Goal: Task Accomplishment & Management: Use online tool/utility

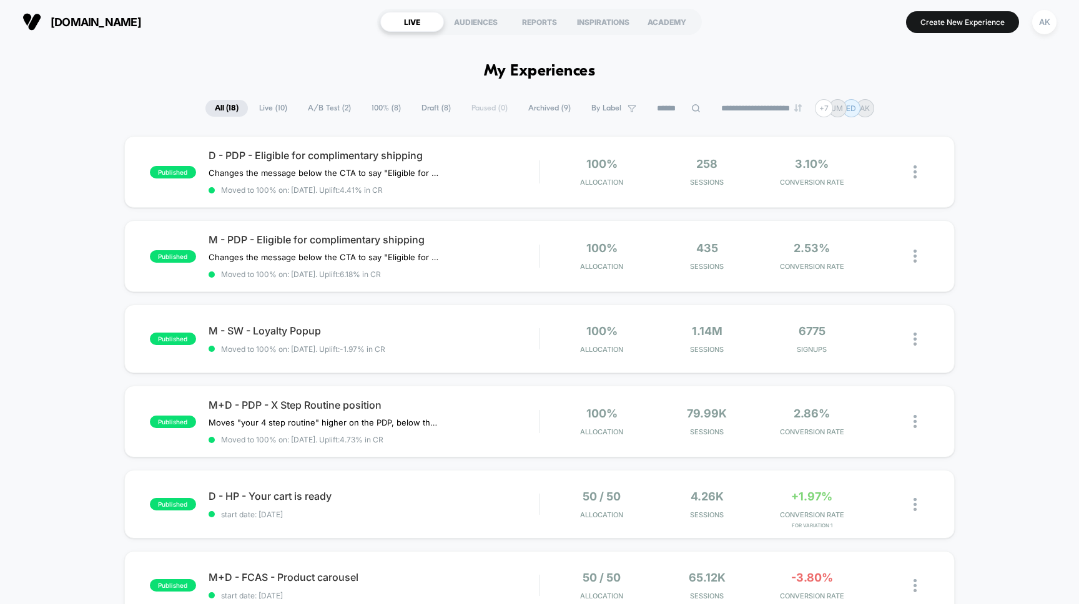
click at [781, 40] on div "[DOMAIN_NAME] LIVE AUDIENCES REPORTS INSPIRATIONS ACADEMY Create New Experience…" at bounding box center [539, 22] width 1079 height 44
click at [141, 24] on span "[DOMAIN_NAME]" at bounding box center [96, 22] width 91 height 13
click at [1052, 26] on div "AK" at bounding box center [1044, 22] width 24 height 24
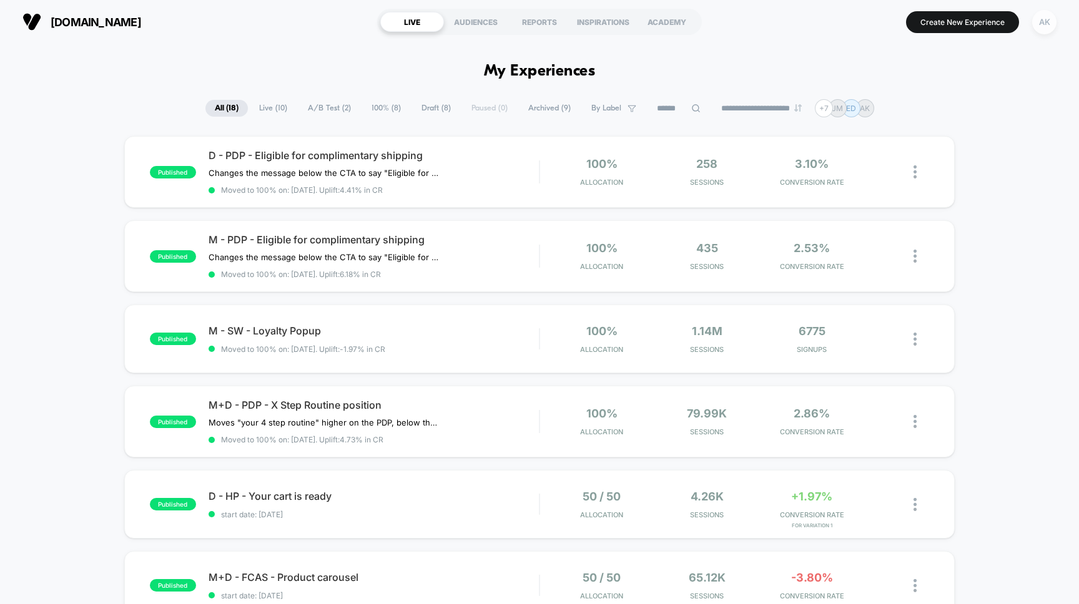
click at [1038, 27] on div "AK" at bounding box center [1044, 22] width 24 height 24
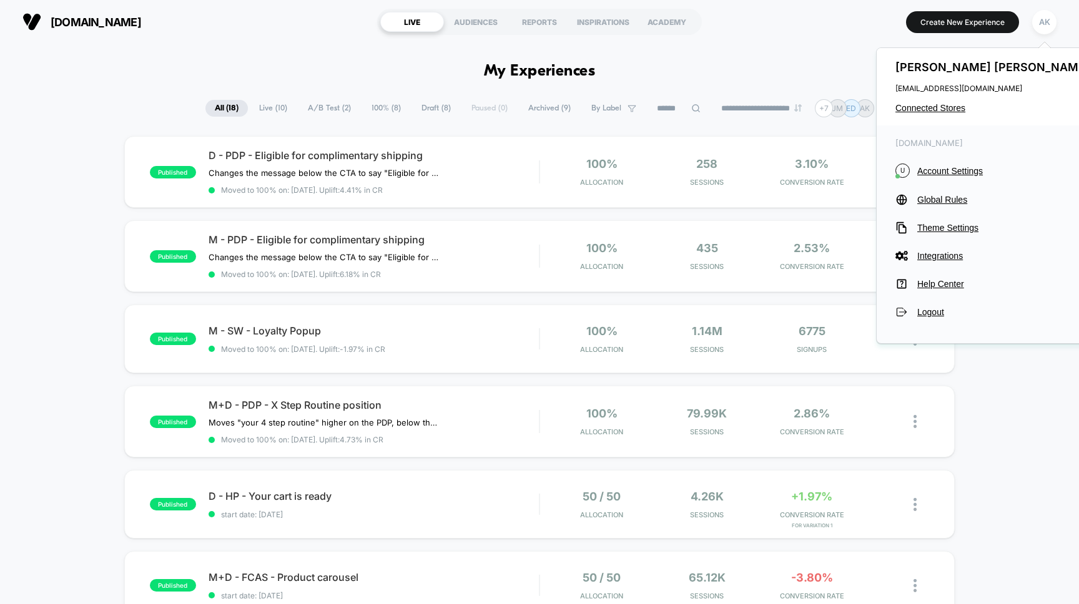
click at [689, 41] on div "[DOMAIN_NAME] LIVE AUDIENCES REPORTS INSPIRATIONS ACADEMY Create New Experience…" at bounding box center [539, 22] width 1079 height 44
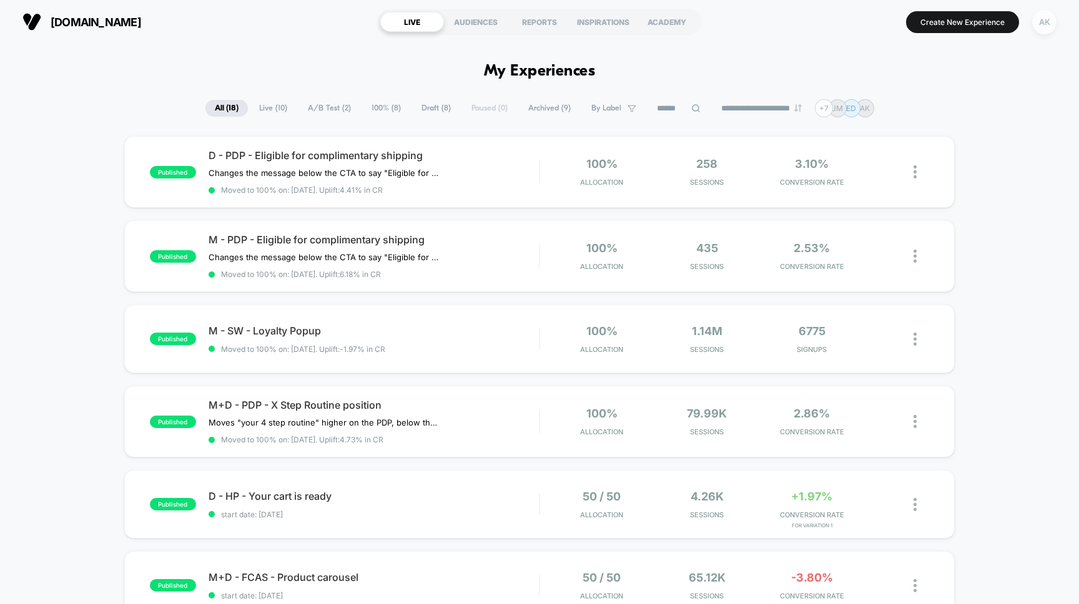
click at [1035, 22] on div "AK" at bounding box center [1044, 22] width 24 height 24
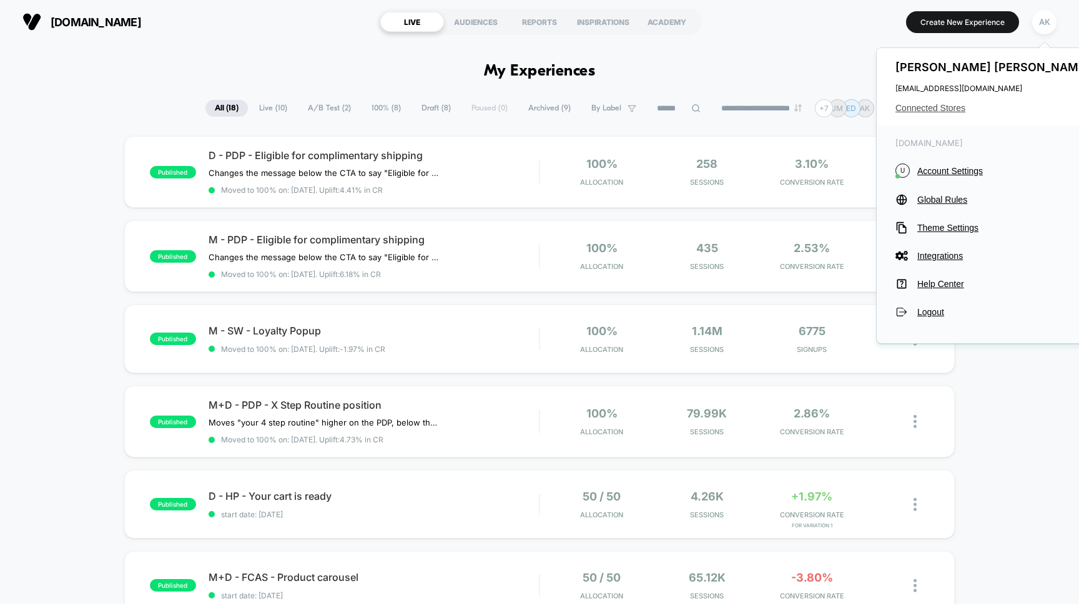
click at [913, 109] on span "Connected Stores" at bounding box center [993, 108] width 197 height 10
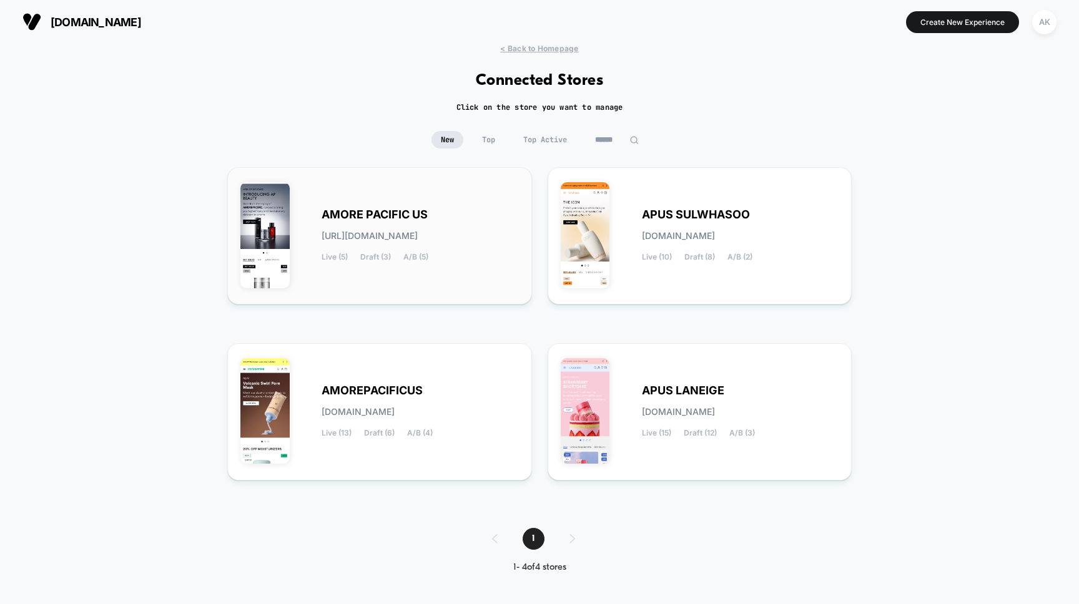
click at [348, 181] on div "AMORE PACIFIC US [URL][DOMAIN_NAME] Live (5) Draft (3) A/B (5)" at bounding box center [379, 235] width 278 height 111
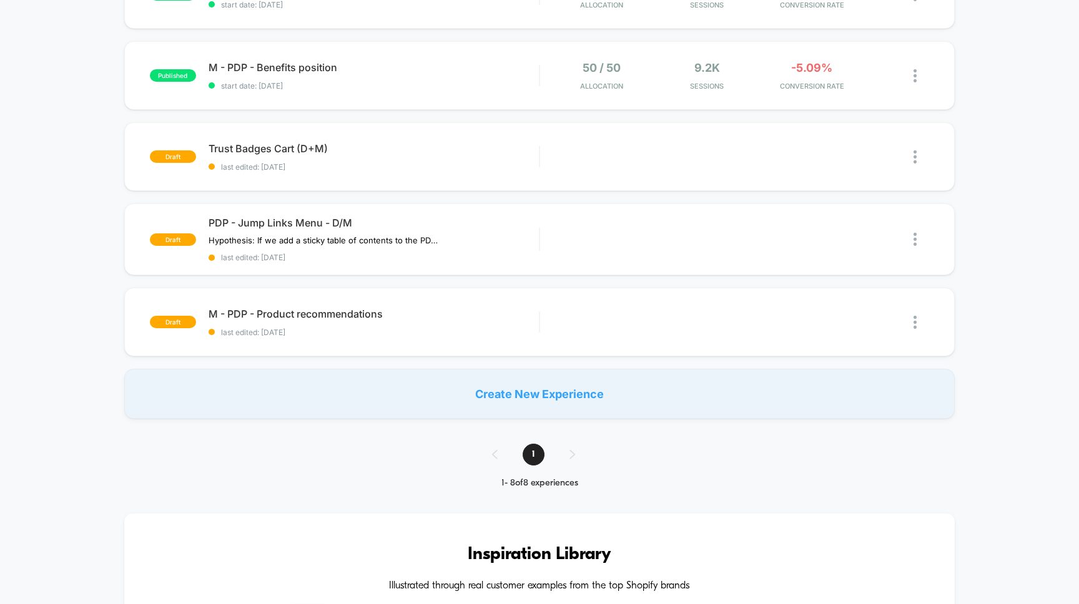
scroll to position [370, 0]
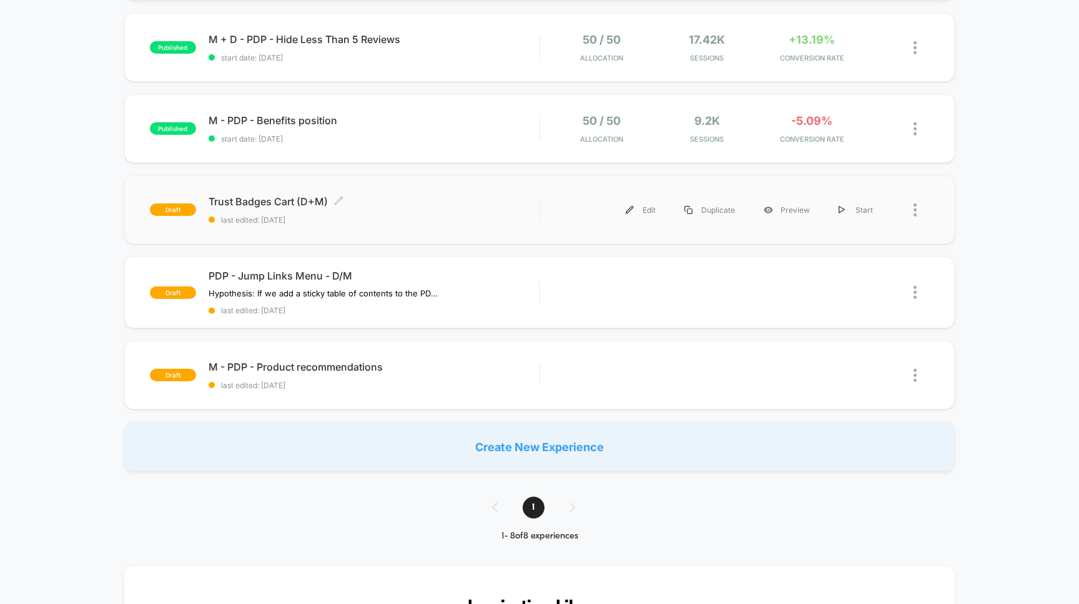
click at [423, 205] on span "Trust Badges Cart (D+M) Click to edit experience details" at bounding box center [373, 201] width 331 height 12
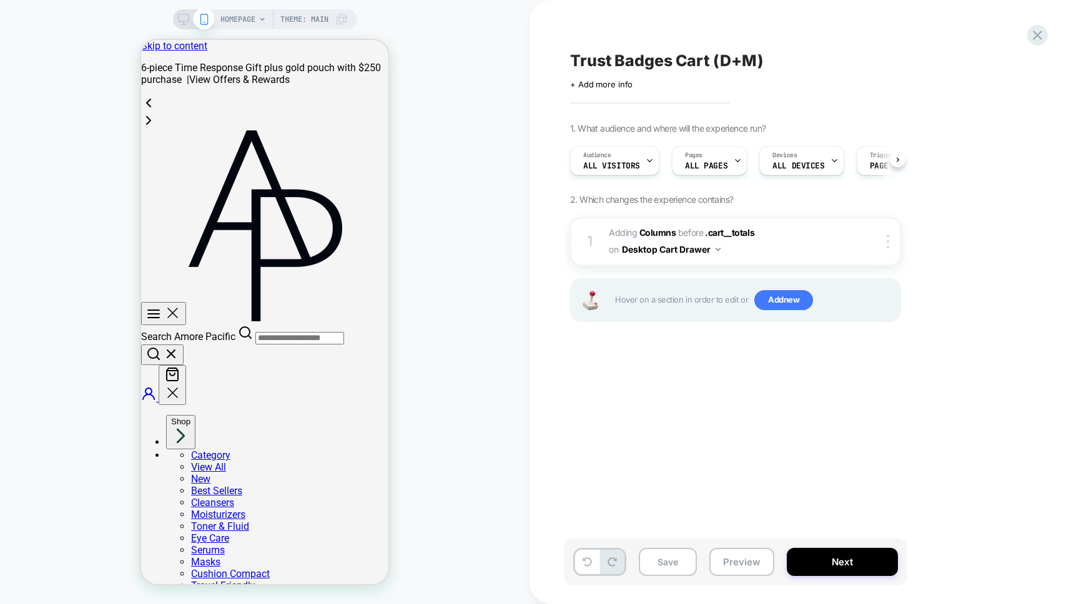
scroll to position [0, 1]
click at [373, 130] on div "Close Search Amore Pacific Account Close" at bounding box center [264, 267] width 247 height 275
click at [180, 367] on icon "Your Cart" at bounding box center [172, 374] width 15 height 15
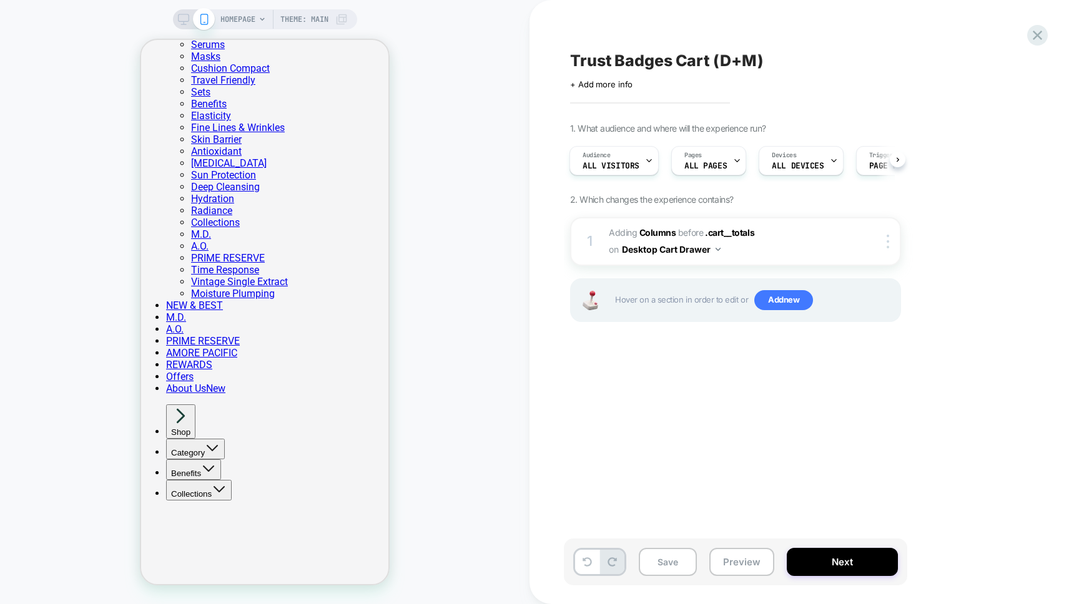
scroll to position [476, 0]
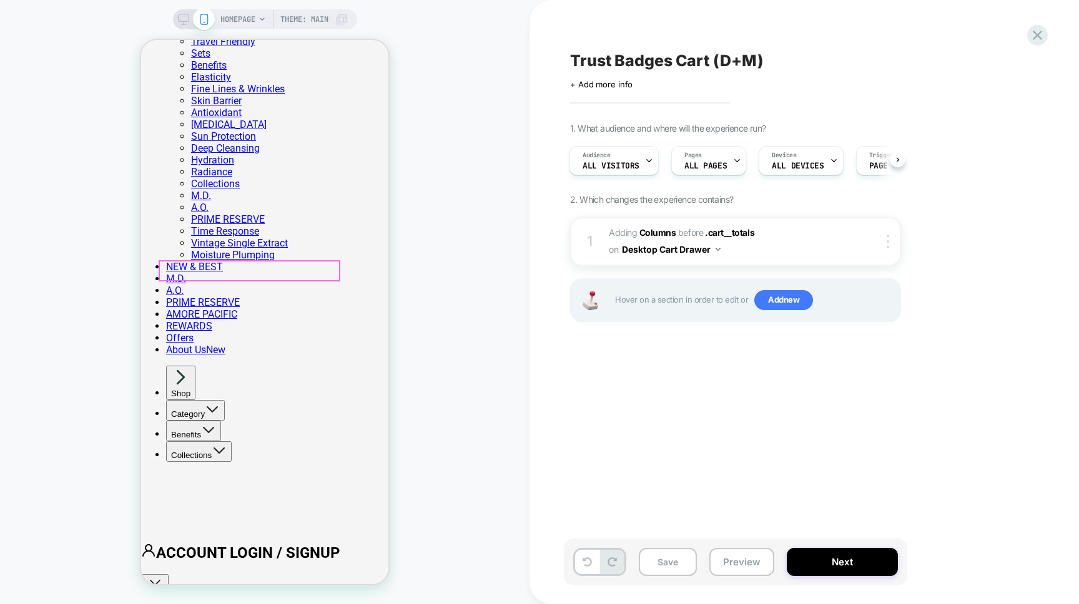
click at [673, 390] on div "Trust Badges Cart (D+M) Click to edit experience details + Add more info 1. Wha…" at bounding box center [798, 301] width 468 height 579
click at [331, 20] on div "HOMEPAGE Theme: MAIN" at bounding box center [283, 19] width 127 height 20
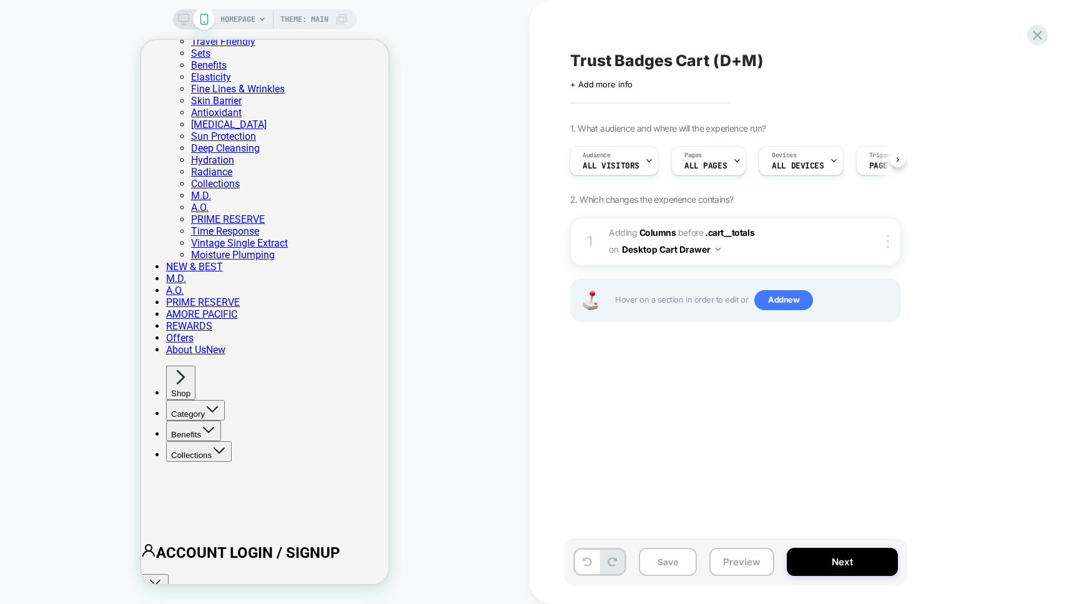
click at [265, 13] on div "HOMEPAGE Theme: MAIN" at bounding box center [283, 19] width 127 height 20
click at [249, 17] on span "HOMEPAGE" at bounding box center [237, 19] width 35 height 20
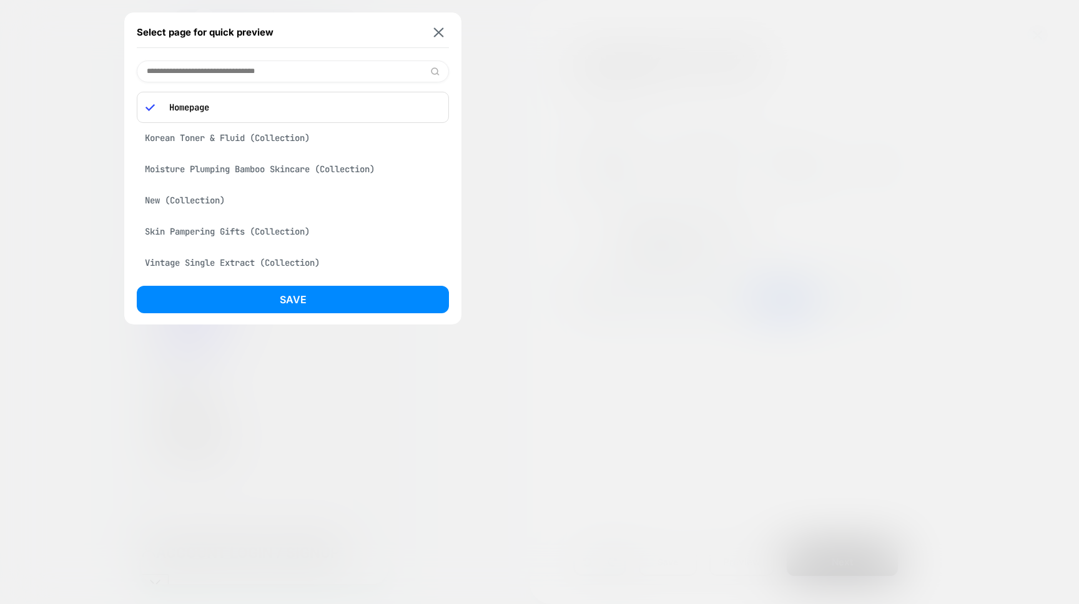
click at [443, 26] on div "Select page for quick preview" at bounding box center [293, 32] width 312 height 31
click at [438, 29] on img at bounding box center [439, 31] width 10 height 9
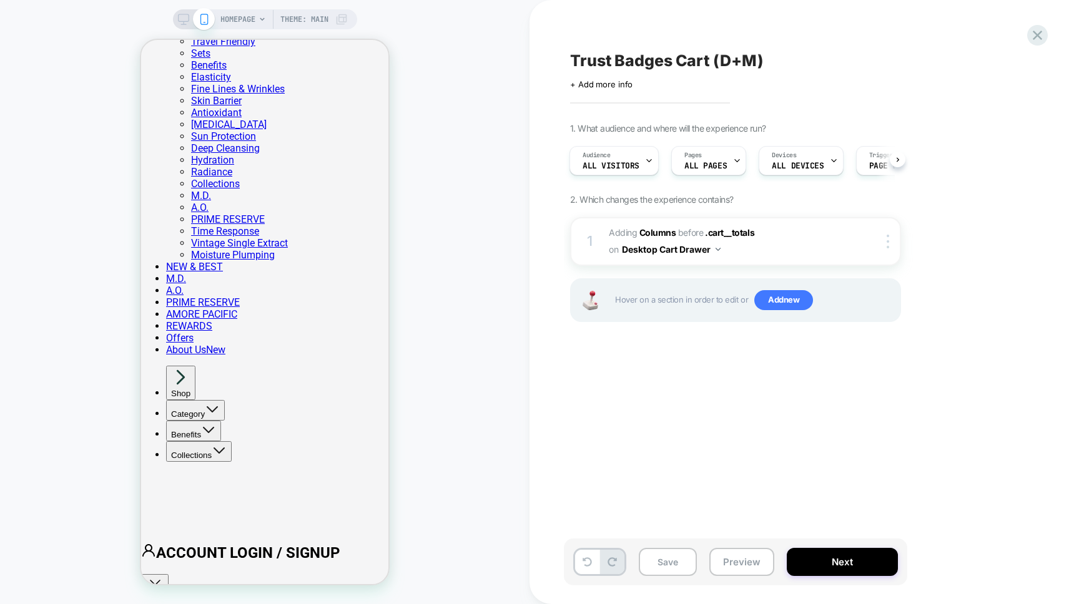
click at [184, 16] on icon at bounding box center [183, 19] width 11 height 11
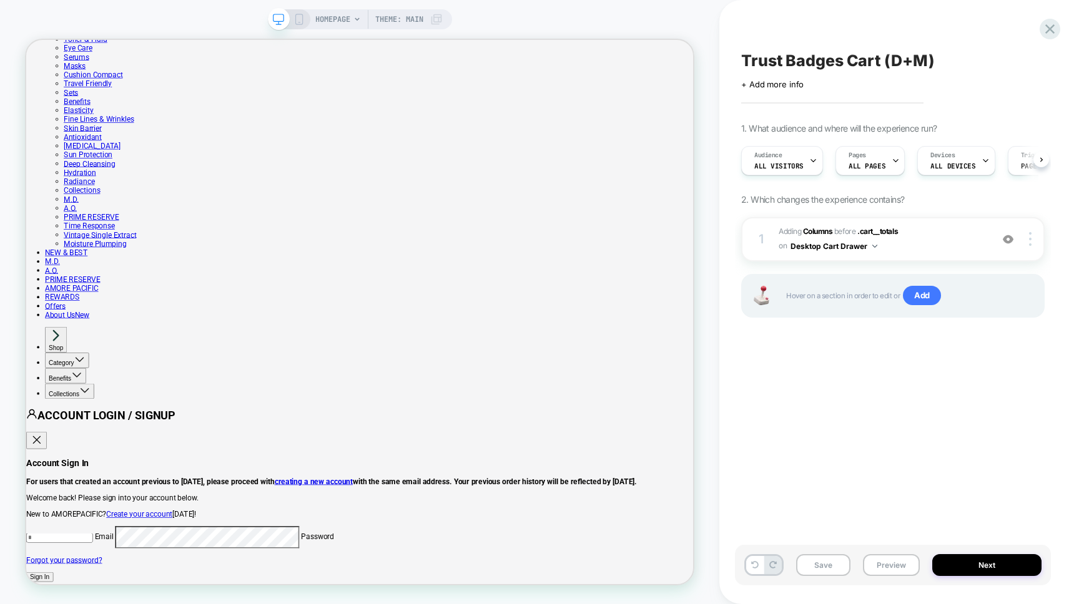
scroll to position [0, 1]
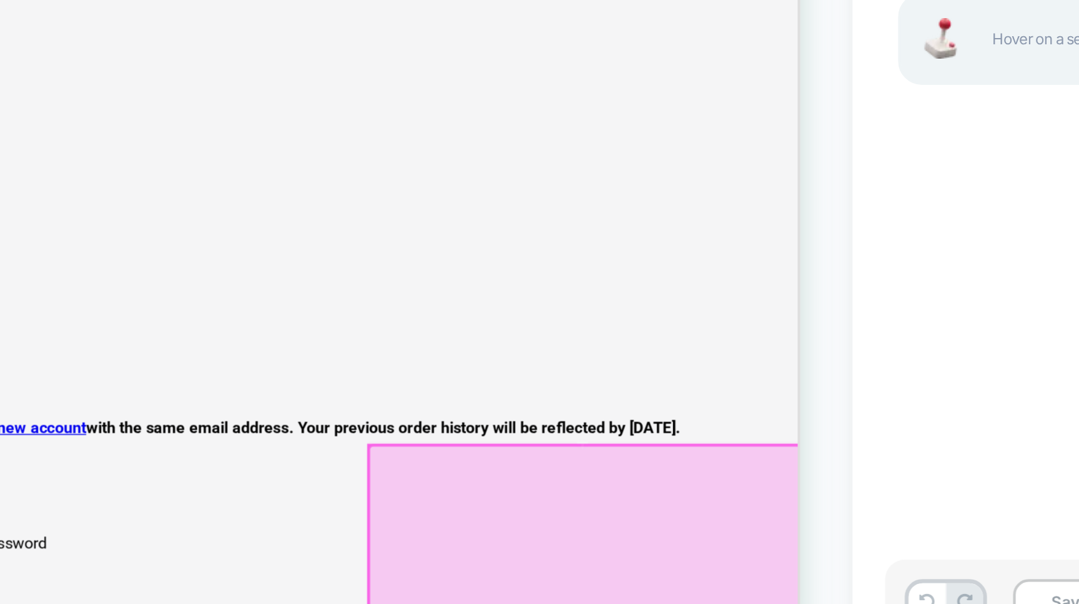
click at [92, 144] on div at bounding box center [156, 167] width 275 height 125
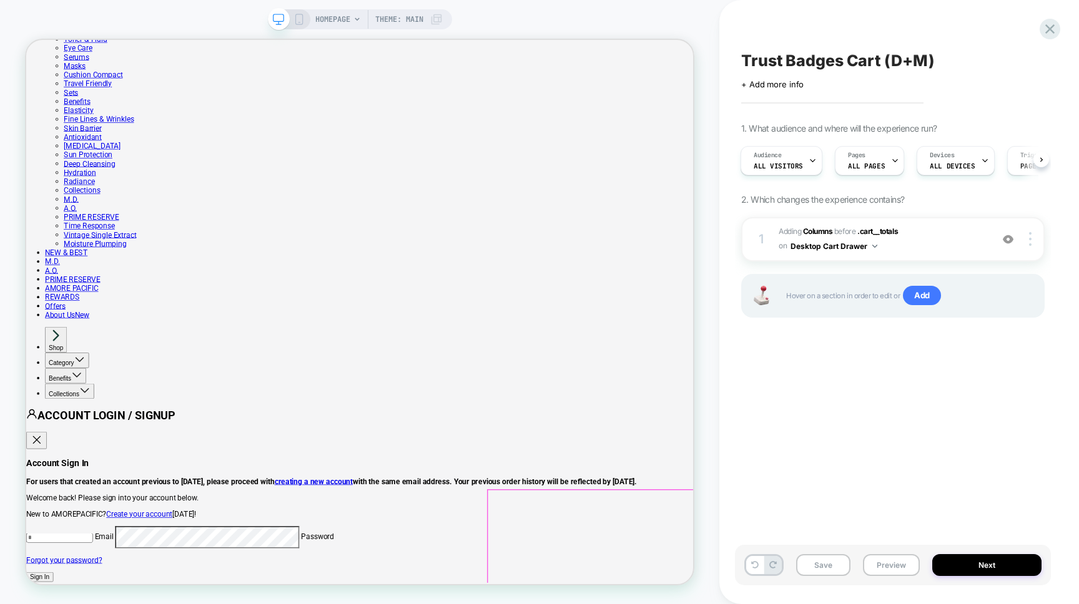
click at [1039, 235] on div at bounding box center [1032, 239] width 24 height 14
click at [1059, 291] on div "Trust Badges Cart (D+M) Click to edit experience details + Add more info 1. Wha…" at bounding box center [899, 302] width 360 height 604
click at [939, 268] on div "1 #_loomi_addon_1758907048792 Adding Columns BEFORE .cart__totals .cart__totals…" at bounding box center [892, 283] width 303 height 132
click at [938, 232] on span "#_loomi_addon_1758907048792 Adding Columns BEFORE .cart__totals .cart__totals o…" at bounding box center [881, 239] width 207 height 29
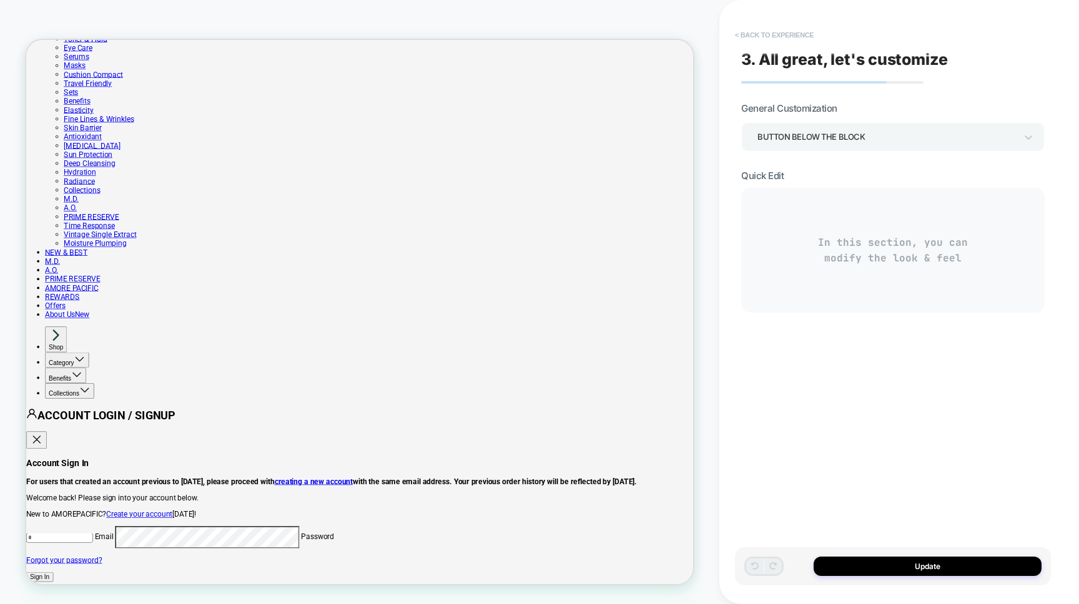
click at [761, 39] on button "< Back to experience" at bounding box center [773, 35] width 91 height 20
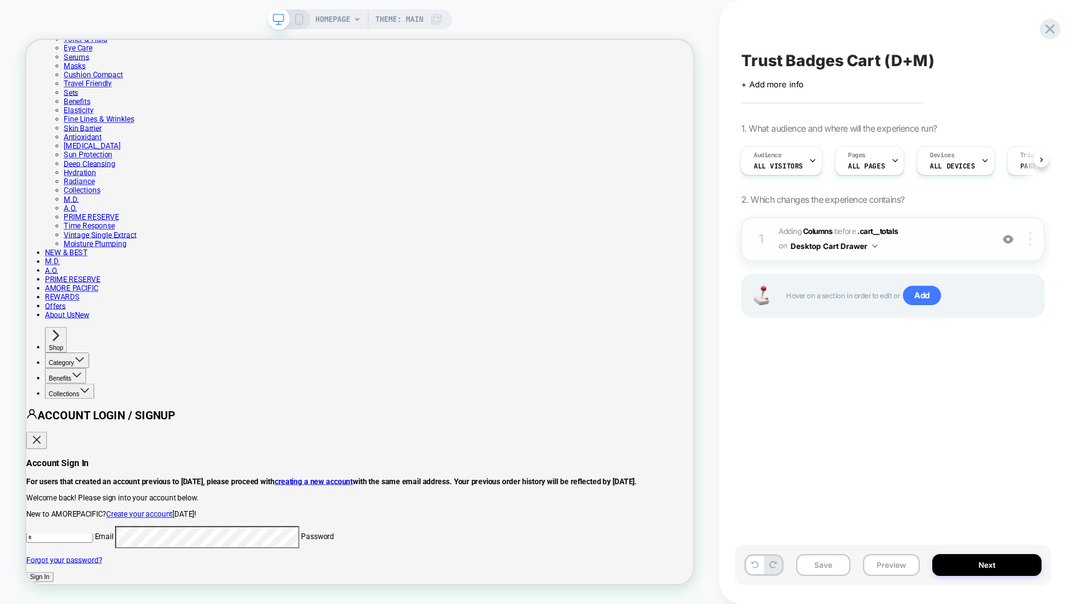
click at [1035, 238] on div at bounding box center [1032, 239] width 24 height 14
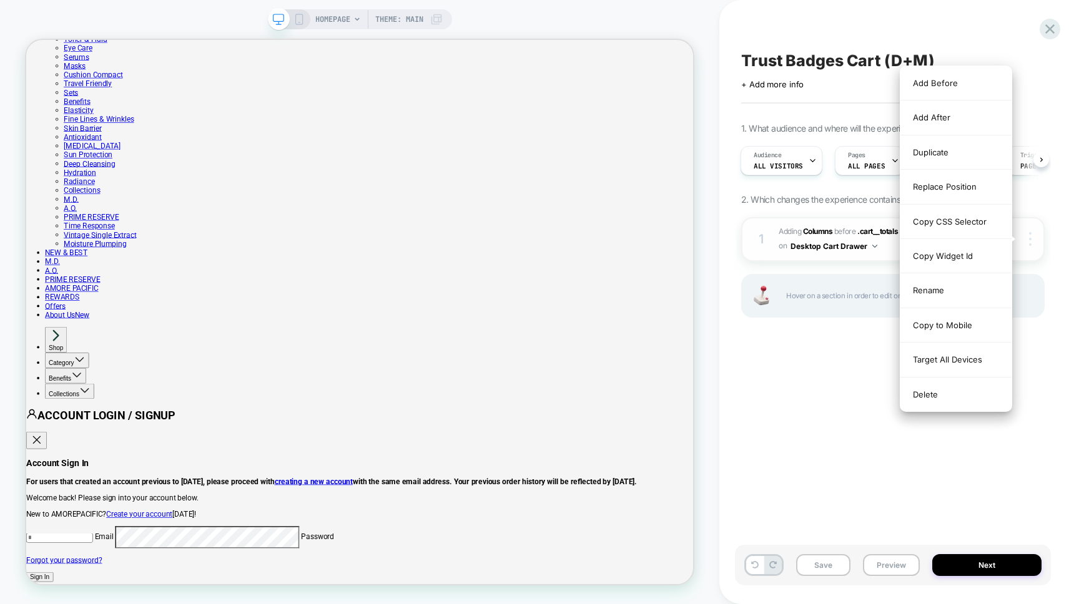
click at [1032, 238] on div at bounding box center [1032, 239] width 24 height 14
click at [792, 365] on div "Trust Badges Cart (D+M) Click to edit experience details + Add more info 1. Wha…" at bounding box center [893, 301] width 316 height 579
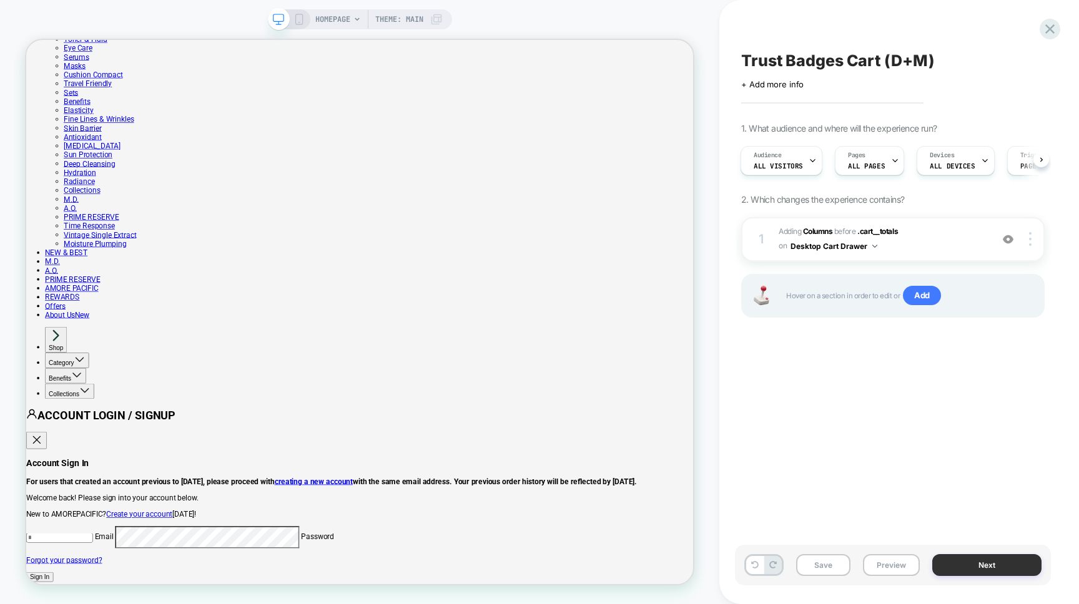
click at [1020, 567] on button "Next" at bounding box center [986, 565] width 109 height 22
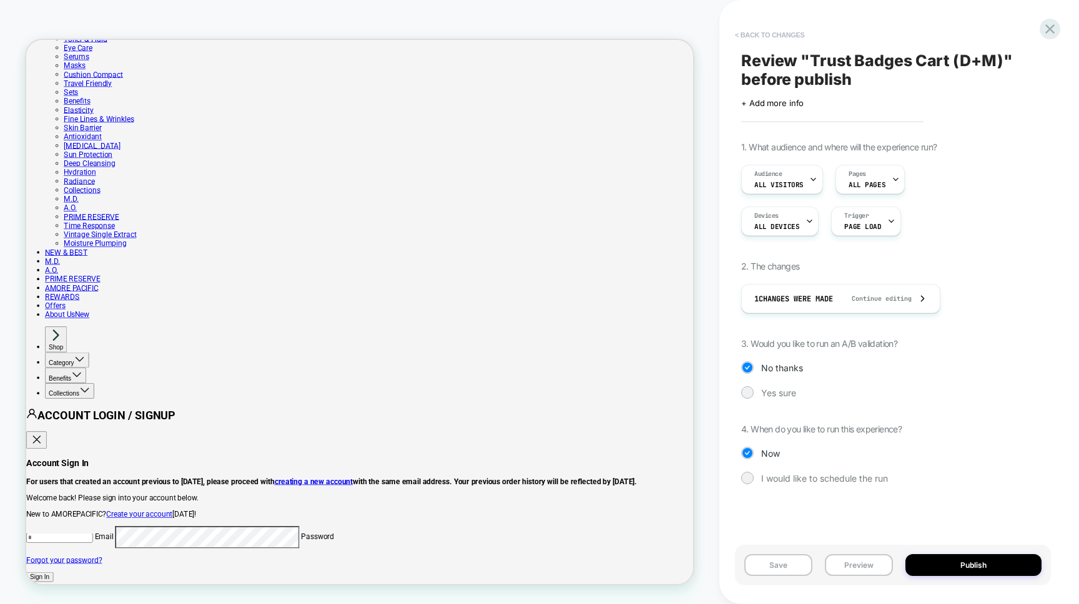
click at [757, 31] on button "< Back to changes" at bounding box center [769, 35] width 82 height 20
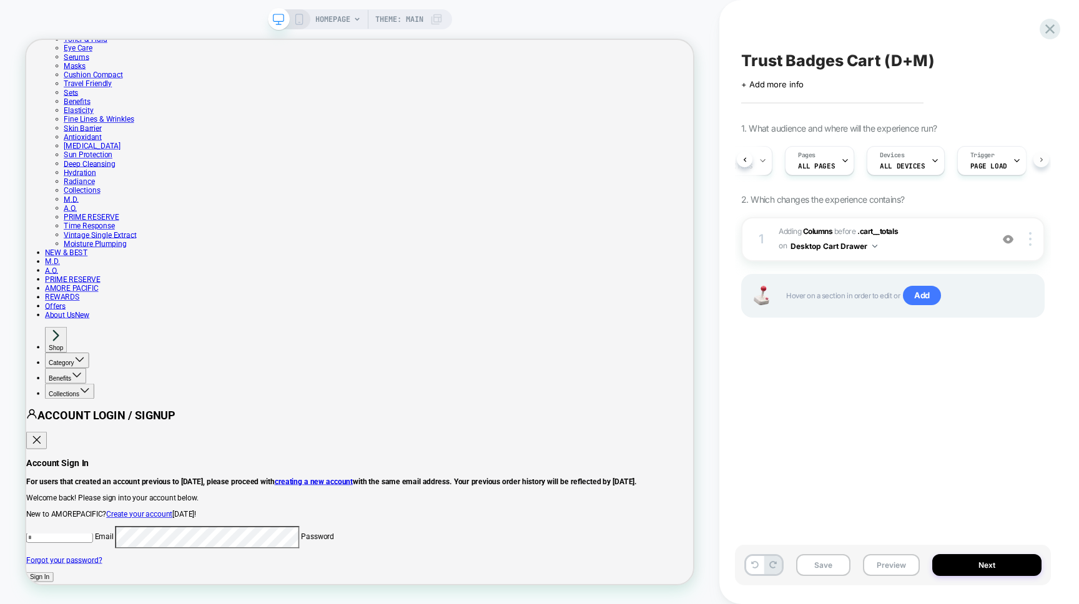
click at [1039, 157] on div "Audience All Visitors Pages ALL PAGES Devices ALL DEVICES Trigger Page Load" at bounding box center [892, 161] width 303 height 42
click at [971, 240] on span "#_loomi_addon_1758907048792 Adding Columns BEFORE .cart__totals .cart__totals o…" at bounding box center [881, 239] width 207 height 29
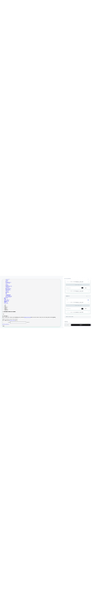
scroll to position [272, 0]
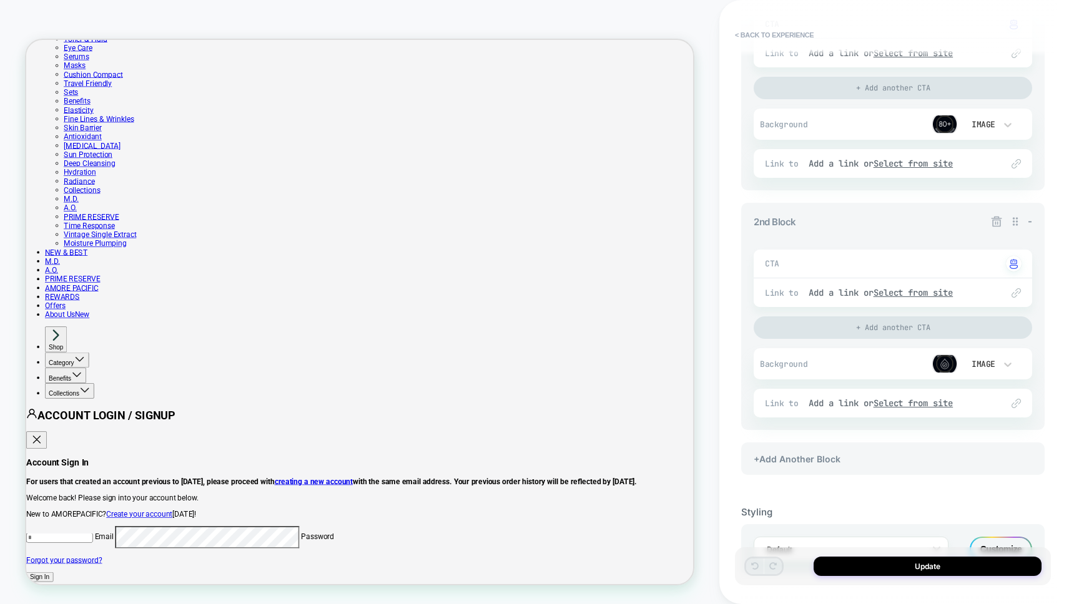
click at [946, 366] on img at bounding box center [944, 364] width 25 height 19
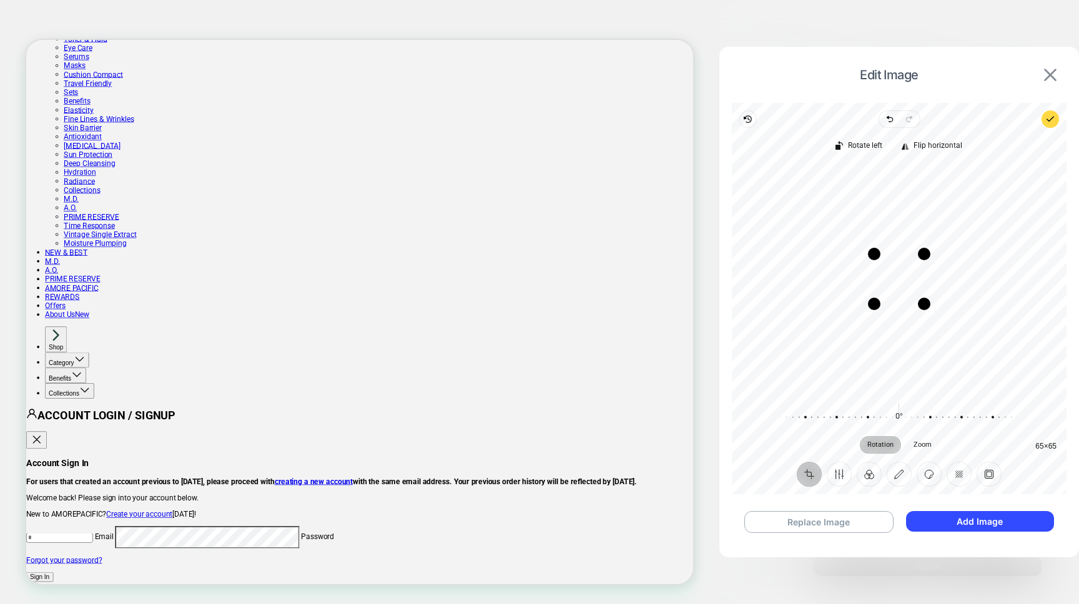
click at [1050, 77] on img at bounding box center [1050, 75] width 12 height 12
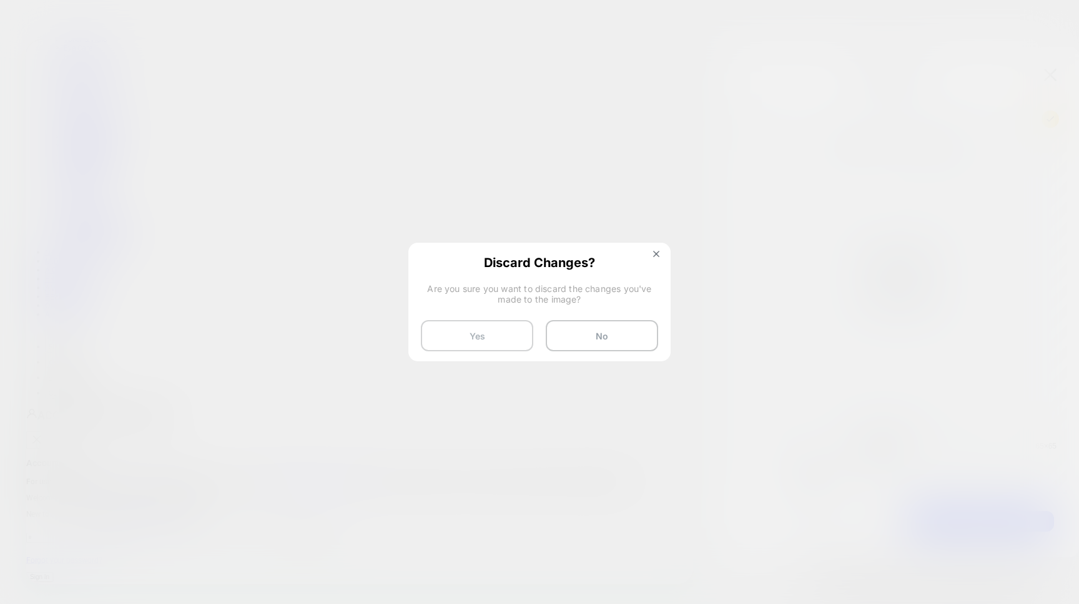
click at [508, 341] on button "Yes" at bounding box center [477, 335] width 112 height 31
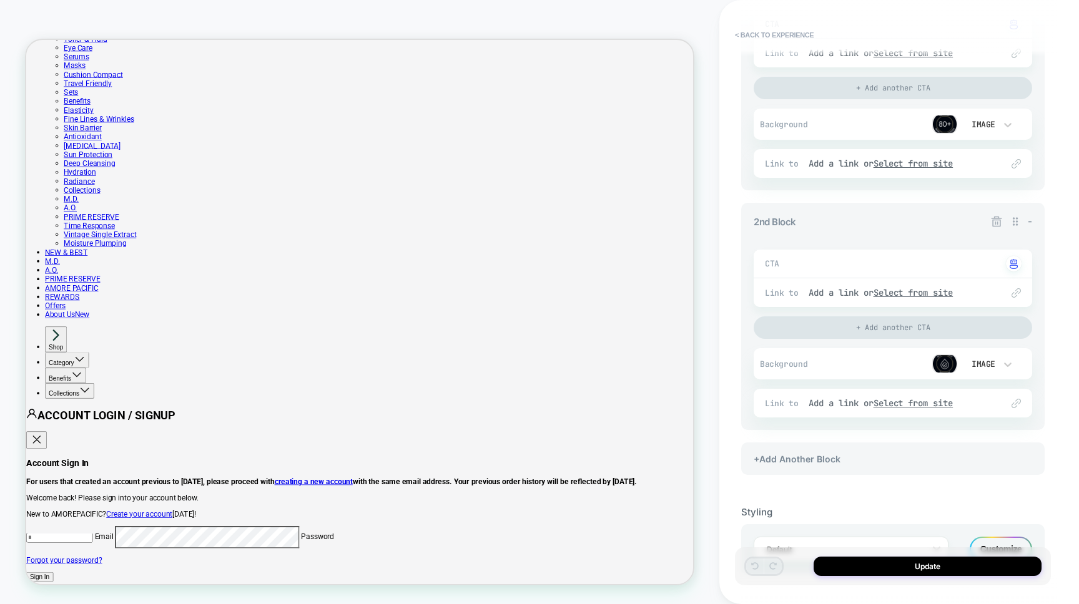
click at [939, 361] on img at bounding box center [944, 364] width 25 height 19
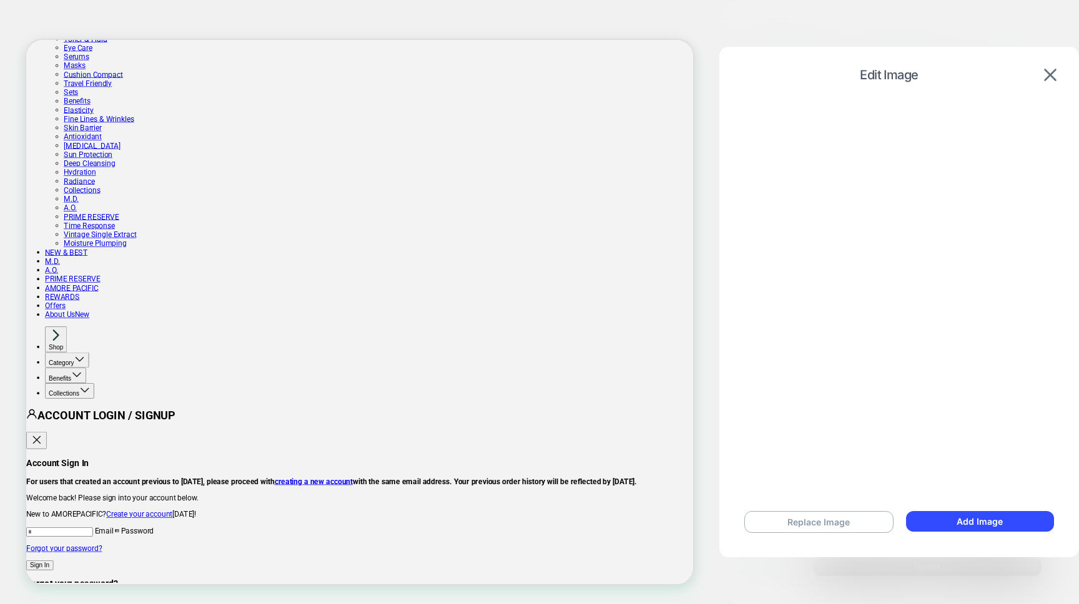
scroll to position [0, 0]
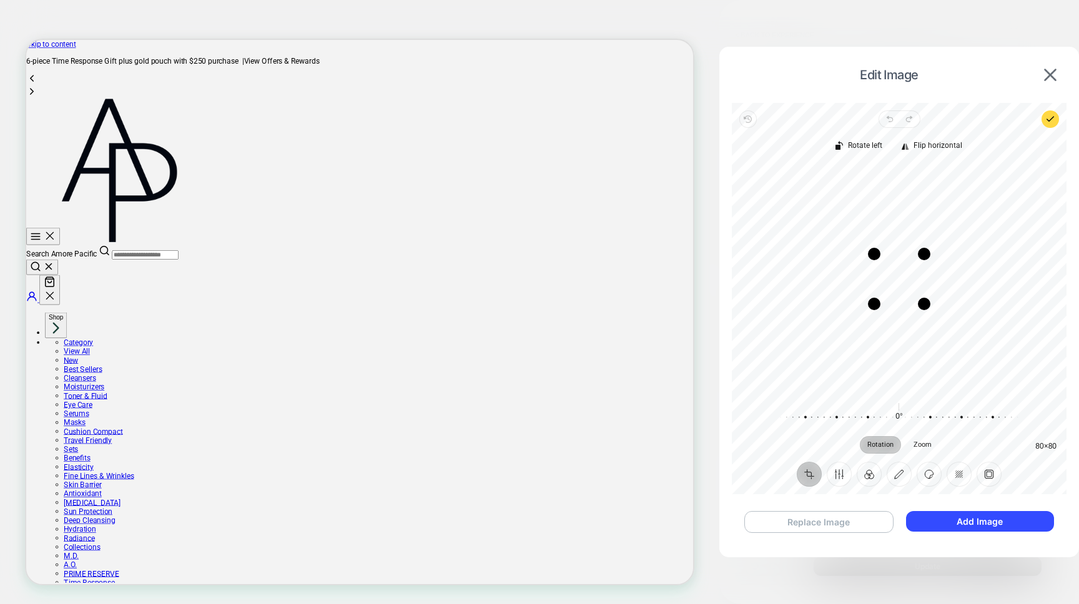
click at [846, 526] on button "Replace Image" at bounding box center [818, 522] width 149 height 22
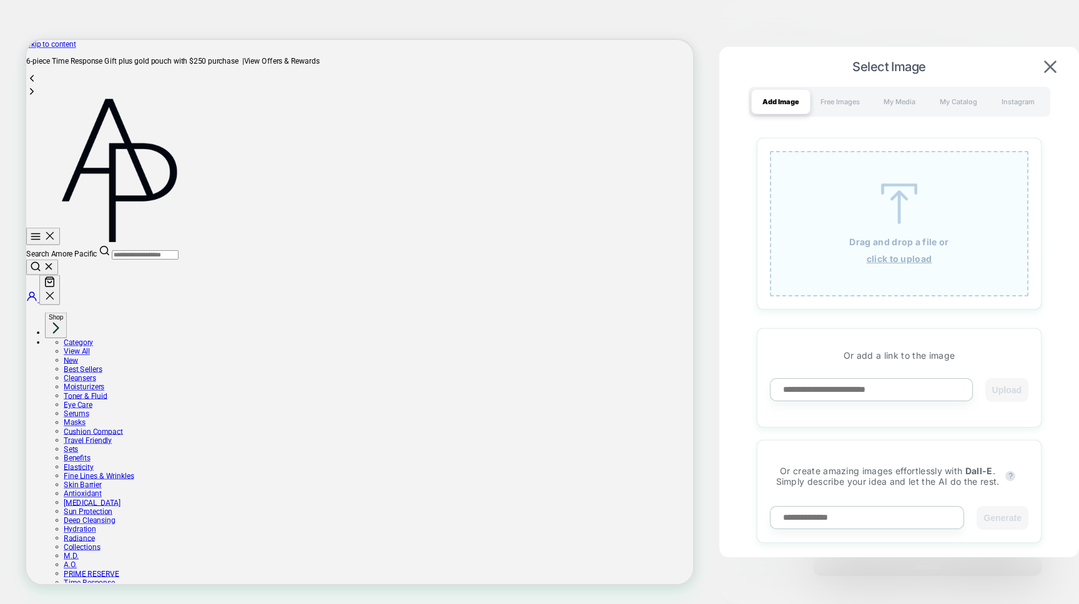
click at [695, 153] on div at bounding box center [539, 302] width 1079 height 604
click at [1061, 62] on div "Select Image" at bounding box center [899, 66] width 335 height 15
click at [1052, 64] on img at bounding box center [1050, 67] width 12 height 12
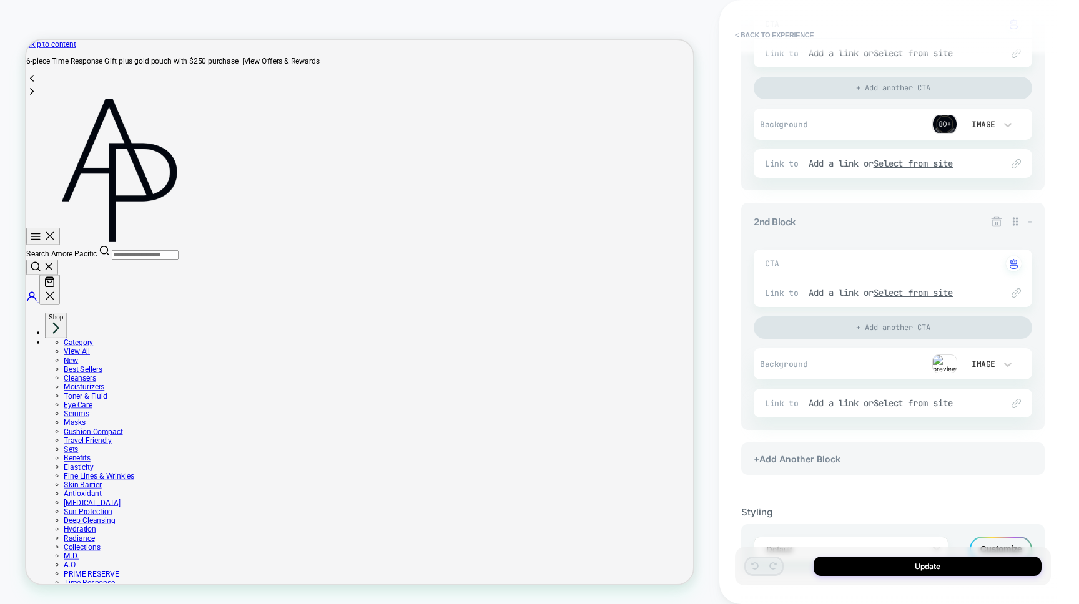
click at [958, 128] on div "Image" at bounding box center [988, 124] width 62 height 24
click at [963, 127] on div at bounding box center [539, 302] width 1079 height 604
click at [944, 127] on img at bounding box center [944, 124] width 25 height 19
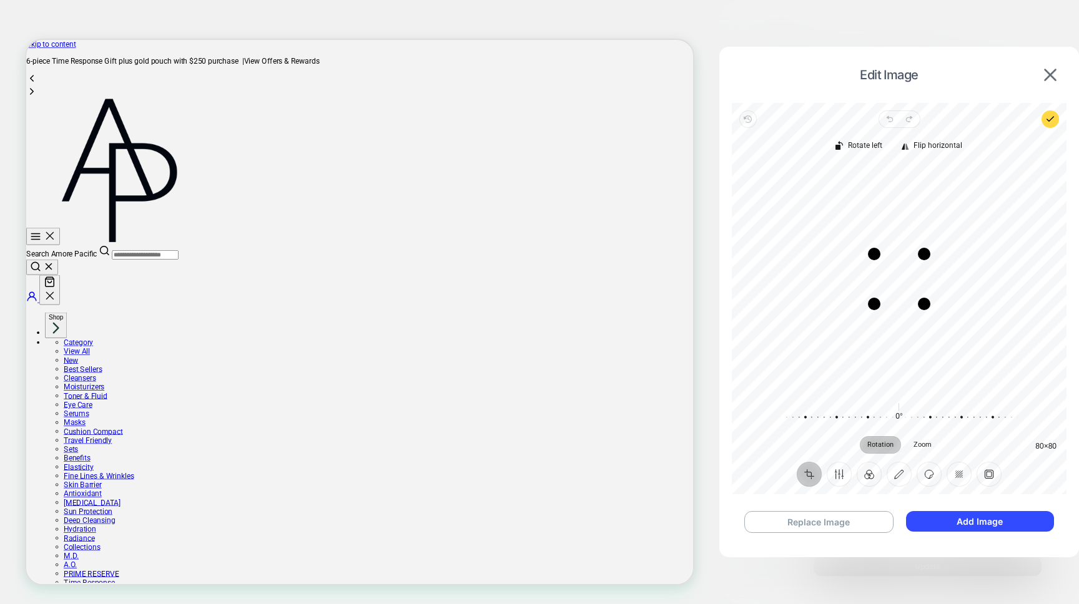
click at [830, 511] on div "Replace Image Add Image" at bounding box center [899, 522] width 335 height 47
click at [830, 522] on button "Replace Image" at bounding box center [818, 522] width 149 height 22
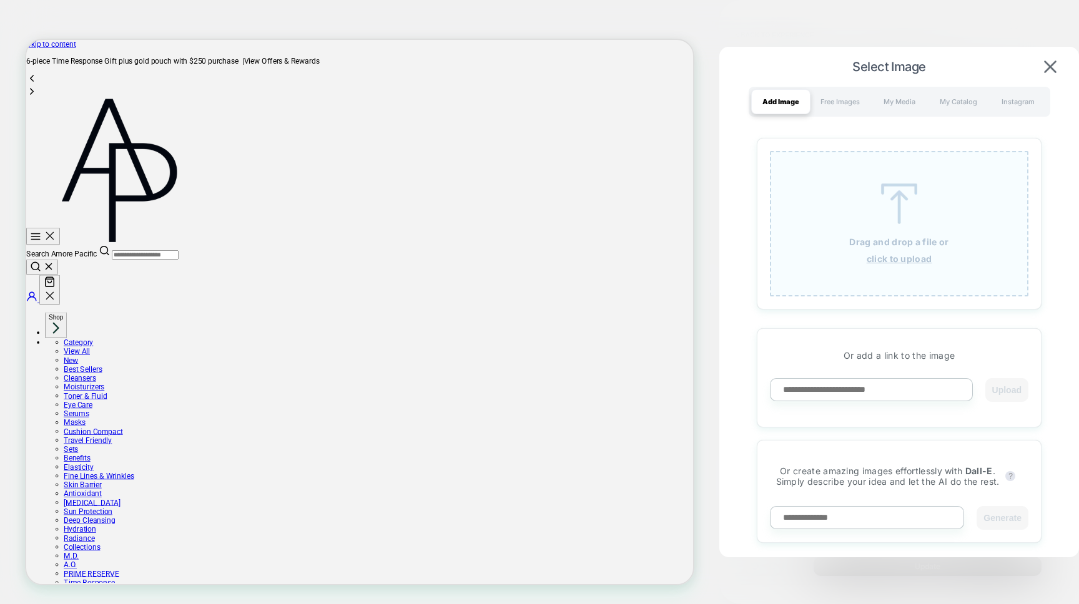
click at [820, 200] on div "Drag and drop a file or click to upload" at bounding box center [899, 223] width 258 height 145
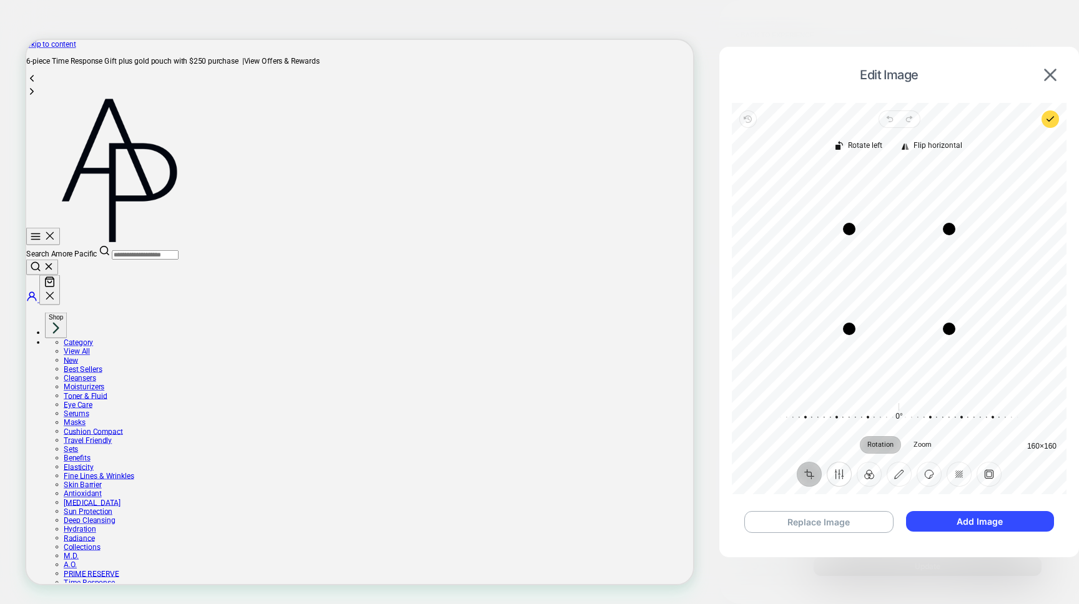
click at [832, 479] on button "Finetune" at bounding box center [838, 474] width 25 height 25
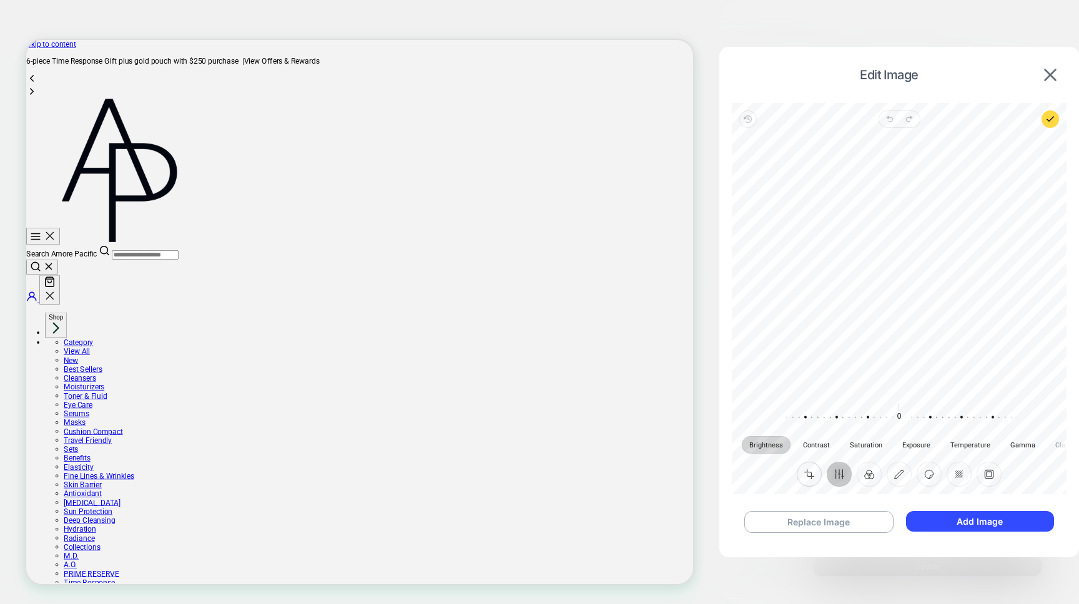
click at [810, 477] on button "Crop" at bounding box center [808, 474] width 25 height 25
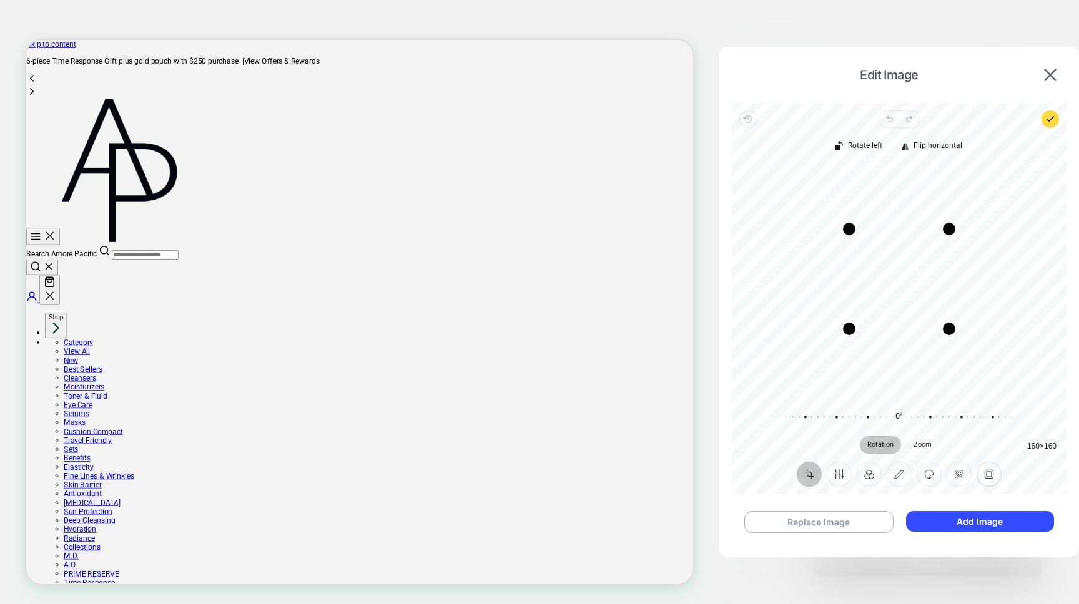
click at [987, 479] on button "Frame" at bounding box center [988, 474] width 25 height 25
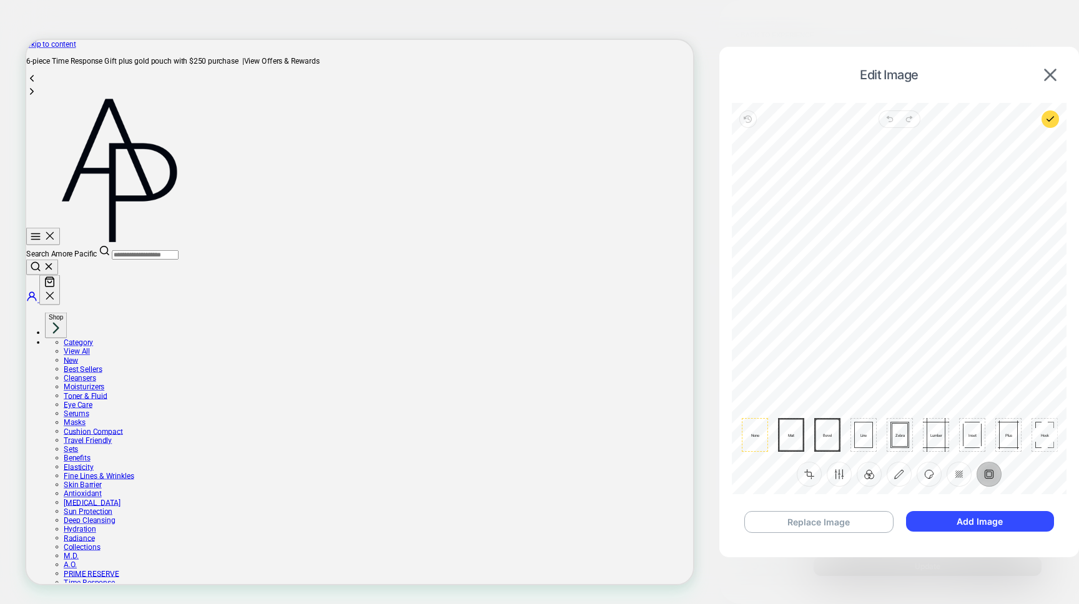
click at [987, 479] on button "Frame" at bounding box center [988, 474] width 25 height 25
click at [963, 474] on button "Redact" at bounding box center [958, 474] width 25 height 25
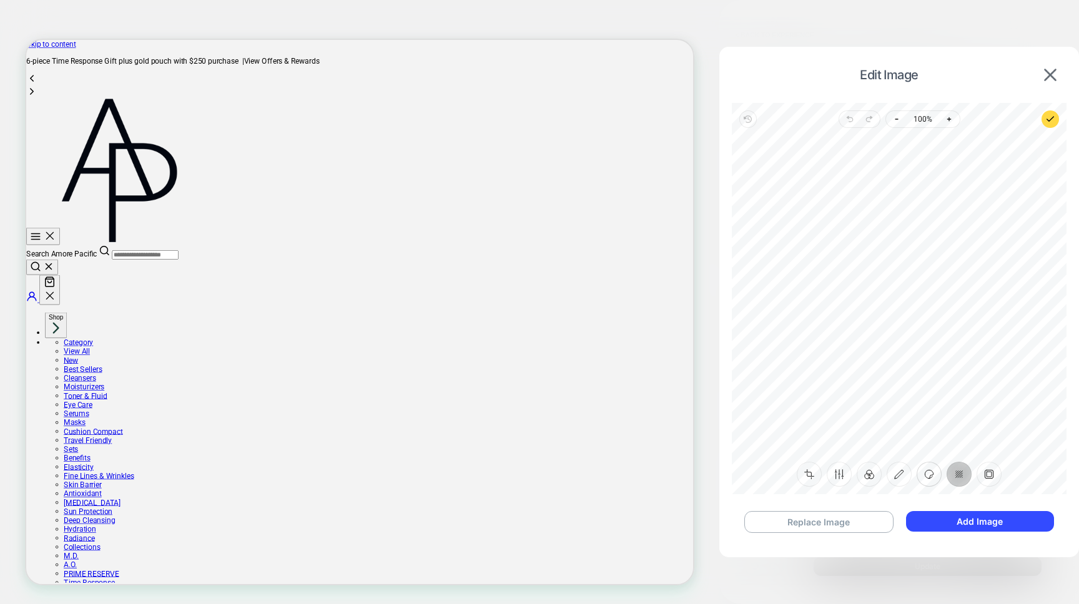
click at [936, 476] on button "Sticker" at bounding box center [928, 474] width 25 height 25
click at [909, 476] on button "Annotate" at bounding box center [898, 474] width 25 height 25
click at [874, 475] on button "Filter" at bounding box center [868, 474] width 25 height 25
click at [841, 479] on button "Finetune" at bounding box center [838, 474] width 25 height 25
click at [807, 479] on button "Crop" at bounding box center [808, 474] width 25 height 25
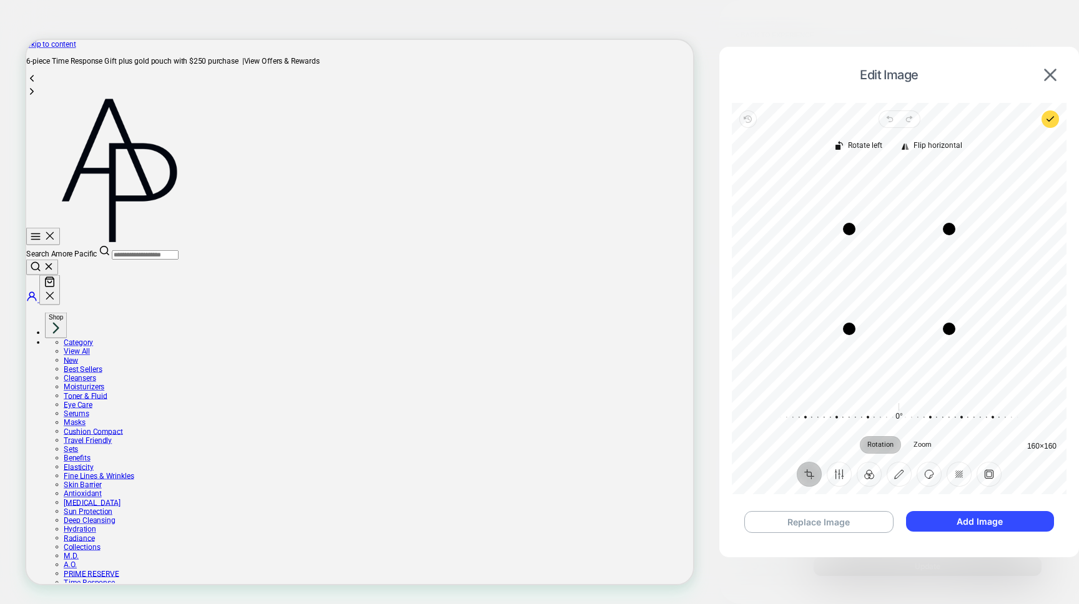
click at [1024, 443] on div "Rotation Zoom 0° Reset" at bounding box center [899, 427] width 335 height 49
drag, startPoint x: 1031, startPoint y: 443, endPoint x: 1031, endPoint y: 450, distance: 7.5
click at [1031, 450] on div "Rotation Zoom 0° Reset" at bounding box center [899, 427] width 335 height 49
drag, startPoint x: 950, startPoint y: 228, endPoint x: 923, endPoint y: 257, distance: 39.7
click at [923, 257] on div "Drag corner tr" at bounding box center [920, 258] width 12 height 12
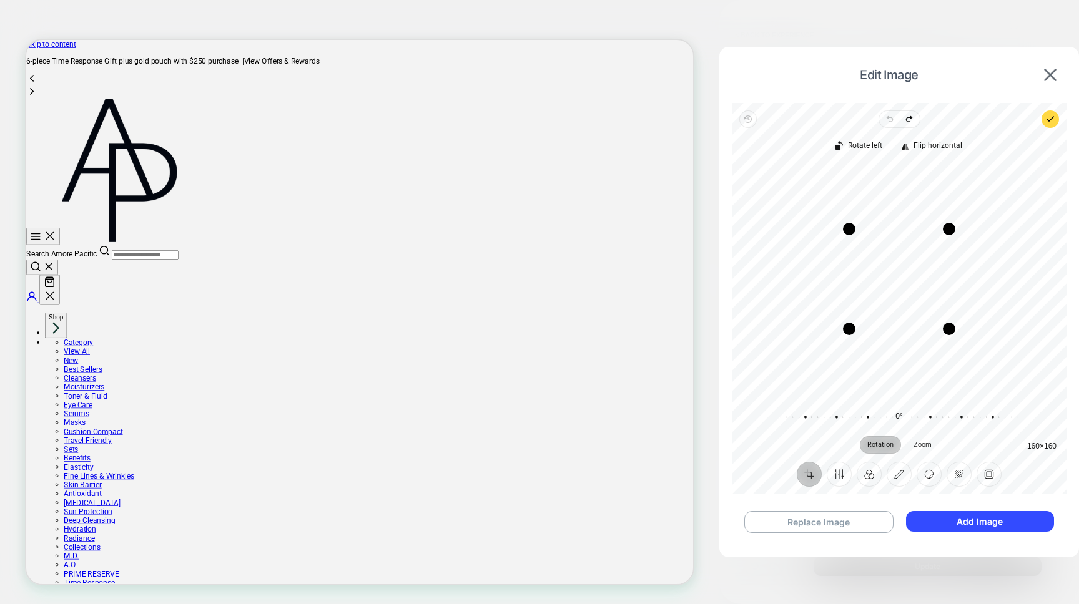
click at [798, 250] on div "Recenter" at bounding box center [899, 278] width 315 height 227
drag, startPoint x: 690, startPoint y: 698, endPoint x: 691, endPoint y: 642, distance: 55.6
click at [1045, 75] on img at bounding box center [1050, 75] width 12 height 12
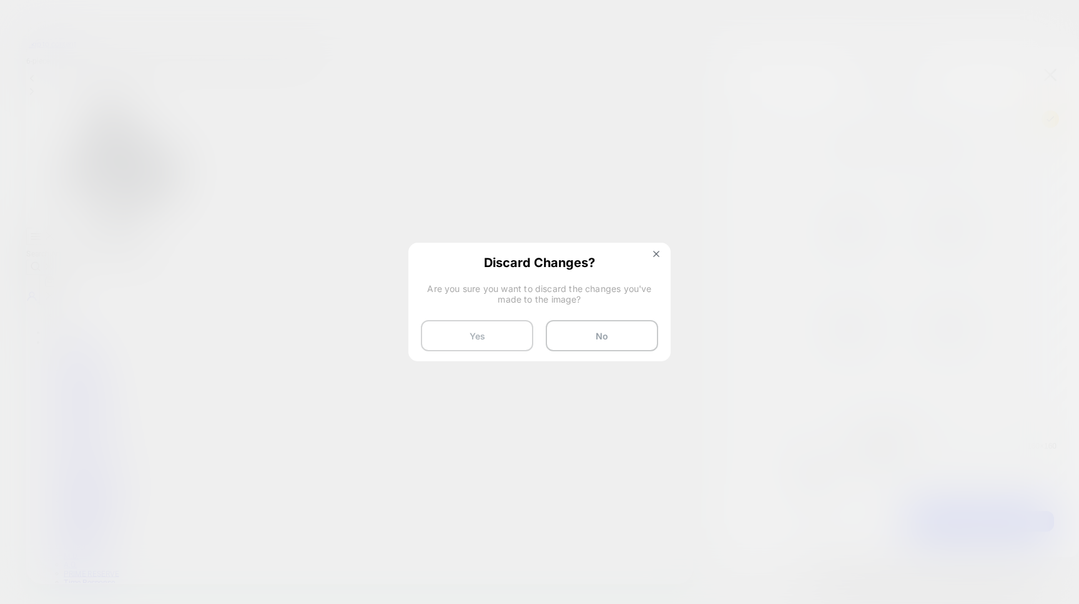
click at [511, 332] on button "Yes" at bounding box center [477, 335] width 112 height 31
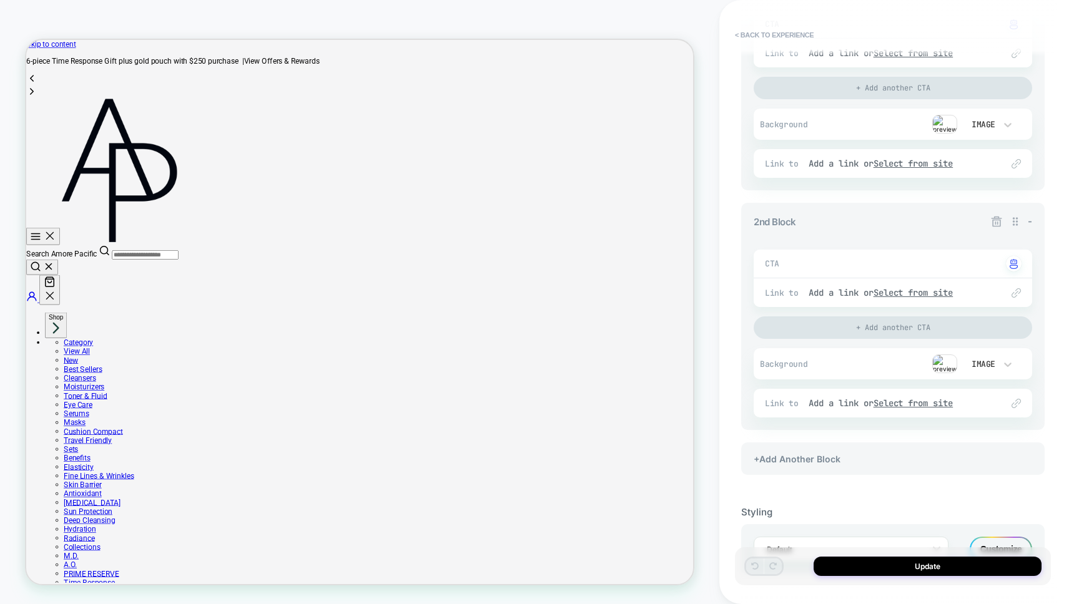
click at [881, 487] on div "Styling Default Customize" at bounding box center [892, 530] width 303 height 87
click at [982, 122] on div "Image" at bounding box center [982, 124] width 26 height 11
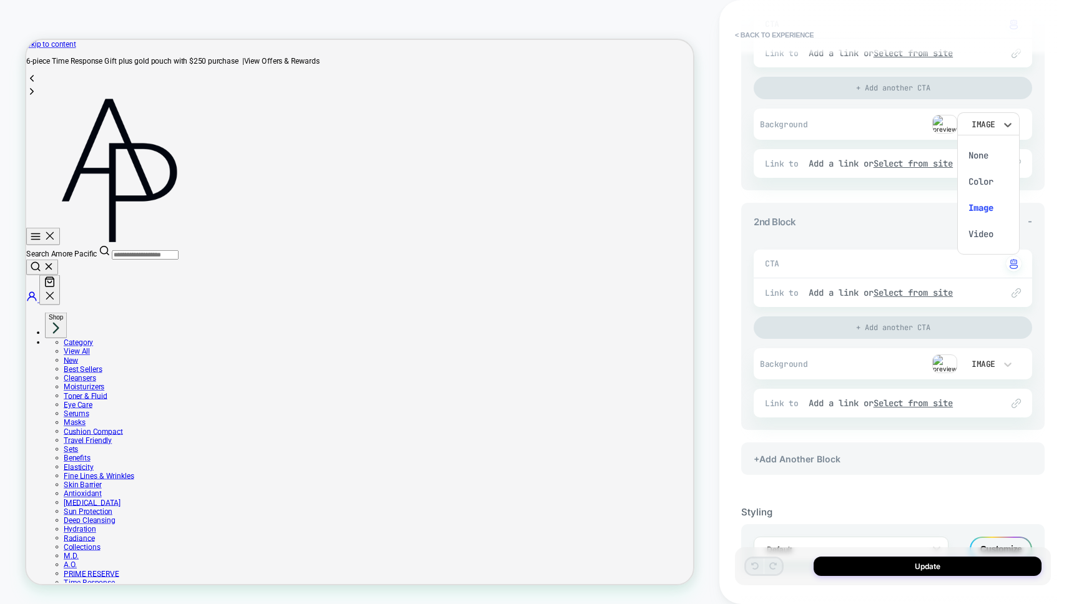
click at [982, 122] on div at bounding box center [539, 302] width 1079 height 604
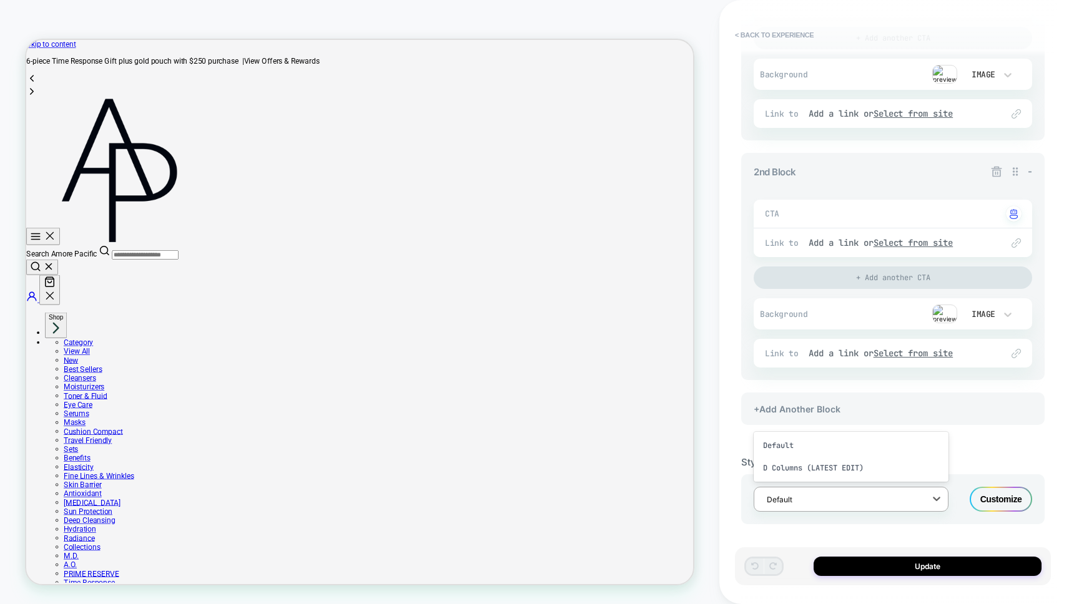
click at [845, 494] on div at bounding box center [842, 500] width 152 height 12
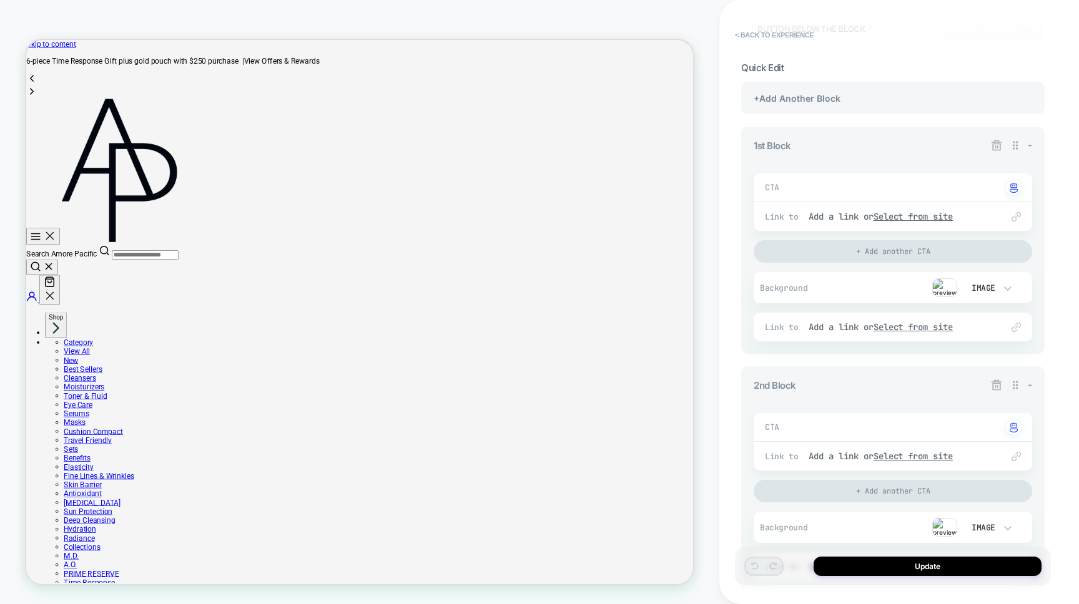
scroll to position [95, 0]
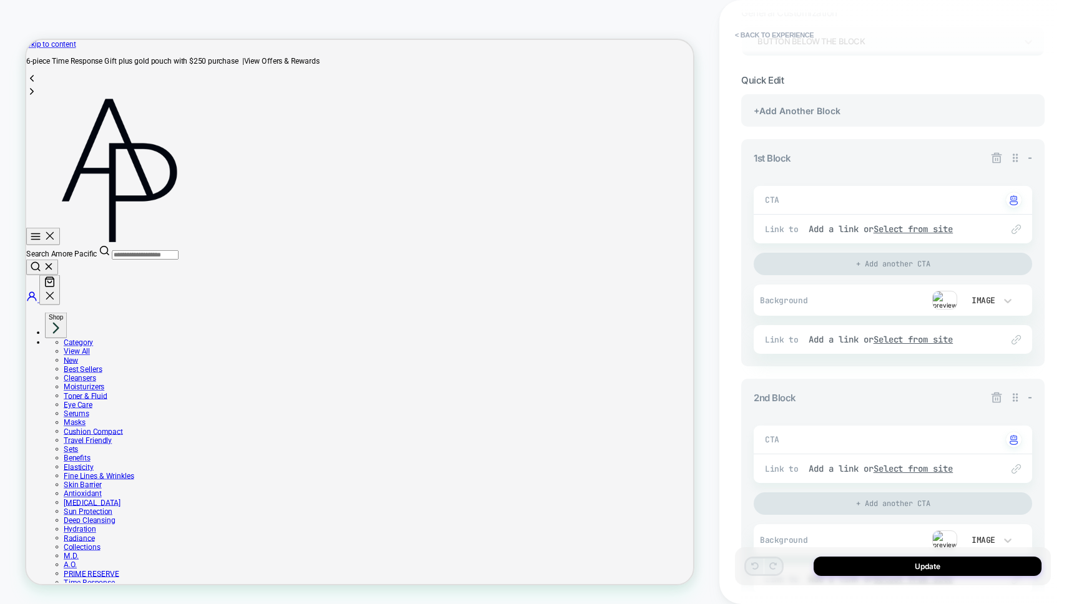
click at [972, 205] on div "CTA Click to change to alternative text" at bounding box center [892, 200] width 278 height 28
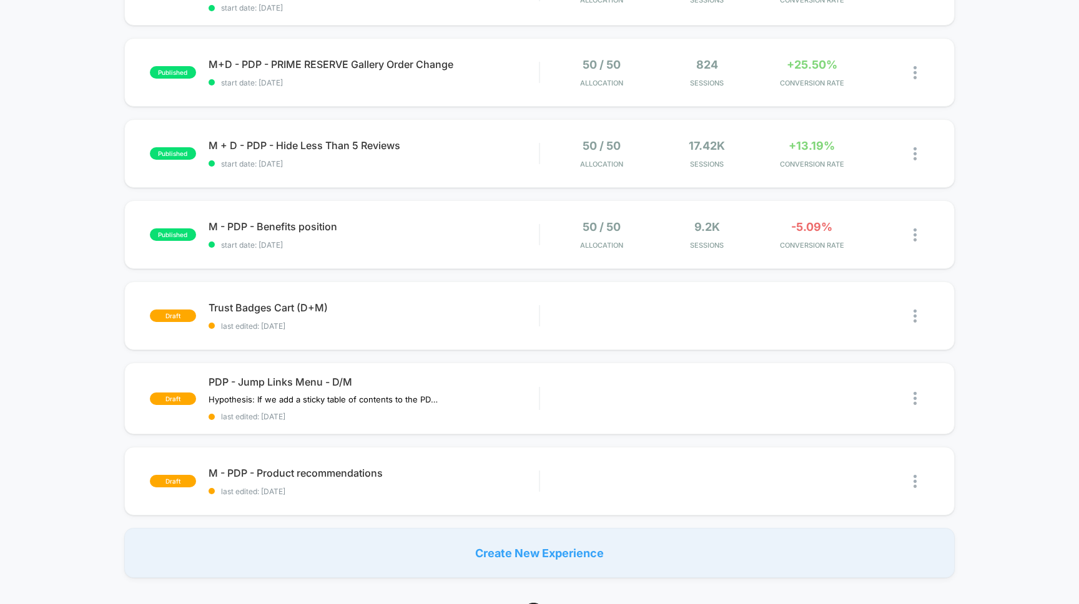
scroll to position [411, 0]
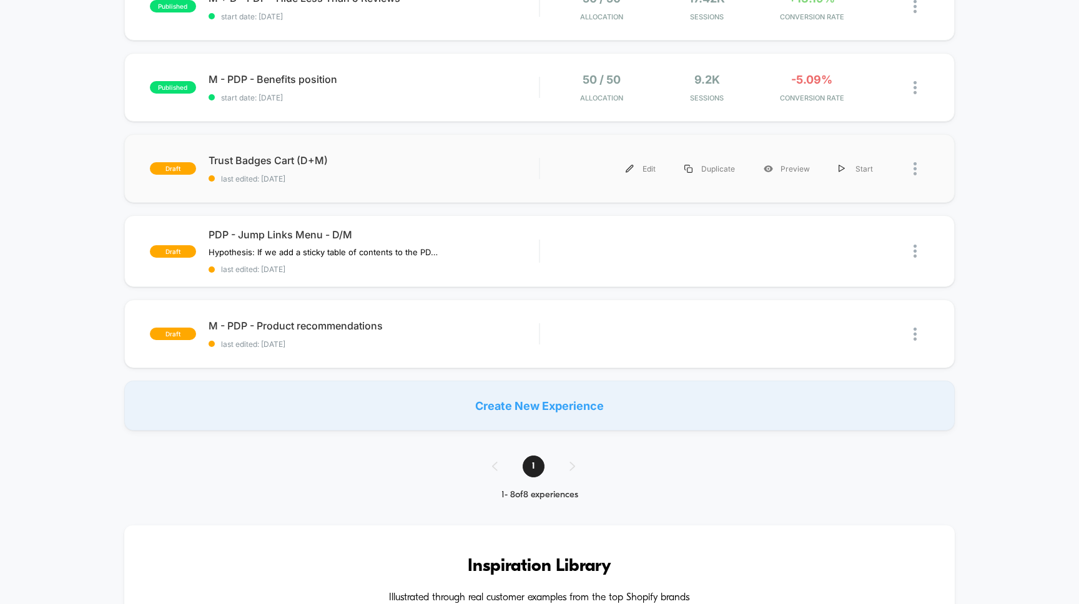
click at [419, 188] on div "draft Trust Badges Cart (D+M) last edited: 9/26/2025 Edit Duplicate Preview Sta…" at bounding box center [539, 168] width 831 height 69
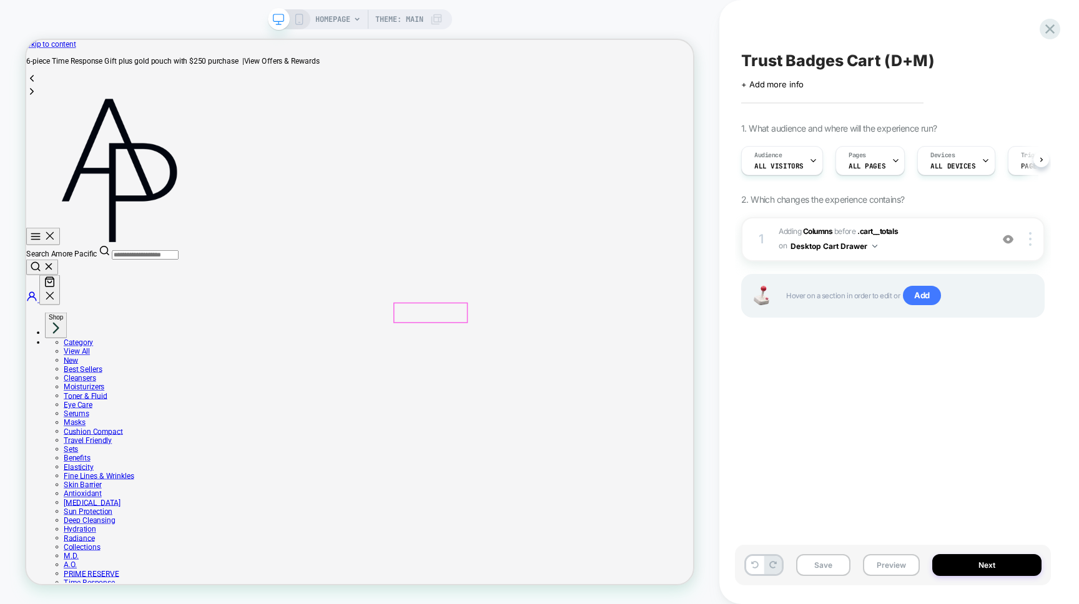
scroll to position [0, 1]
click at [65, 355] on icon "Your Cart" at bounding box center [57, 362] width 15 height 15
